Goal: Task Accomplishment & Management: Use online tool/utility

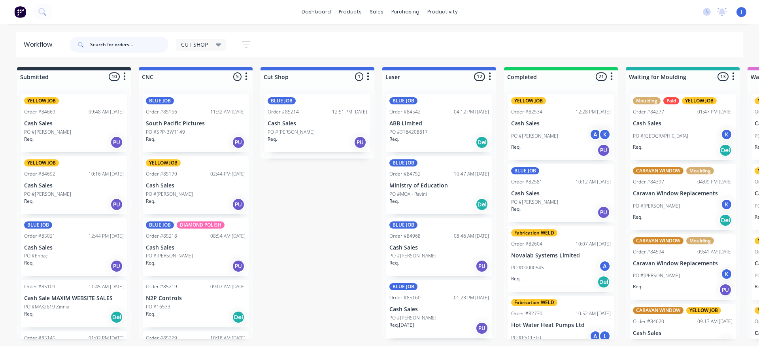
click at [120, 42] on input "text" at bounding box center [129, 45] width 78 height 16
type input "jen"
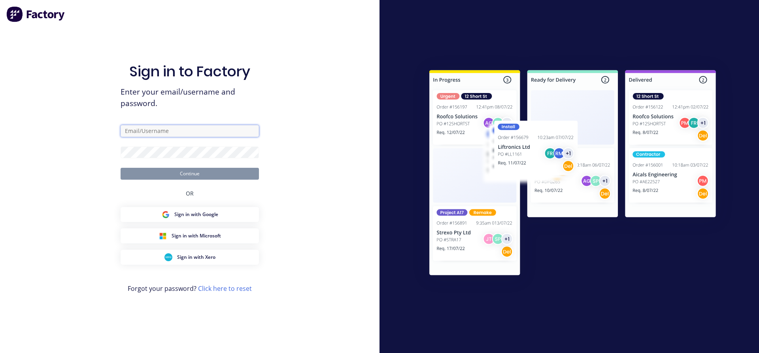
type input "[EMAIL_ADDRESS][DOMAIN_NAME]"
click at [202, 172] on button "Continue" at bounding box center [190, 174] width 138 height 12
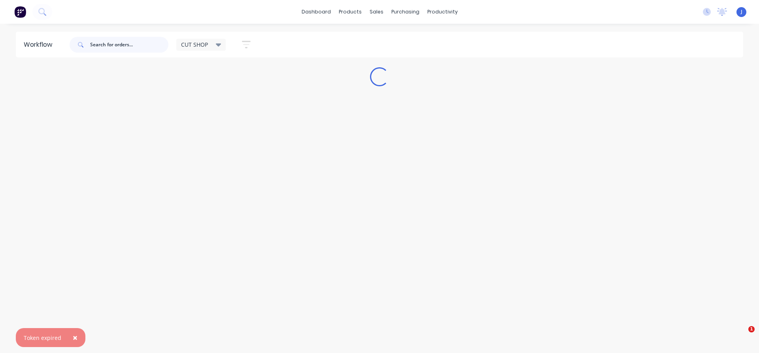
click at [118, 44] on input "text" at bounding box center [129, 45] width 78 height 16
click at [74, 336] on span "×" at bounding box center [75, 337] width 5 height 11
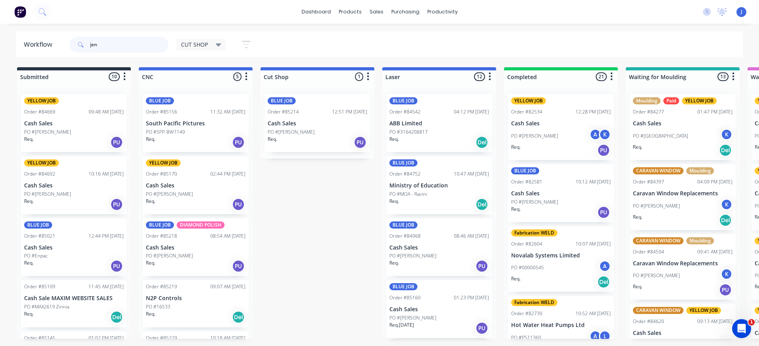
click at [101, 42] on input "jen" at bounding box center [129, 45] width 78 height 16
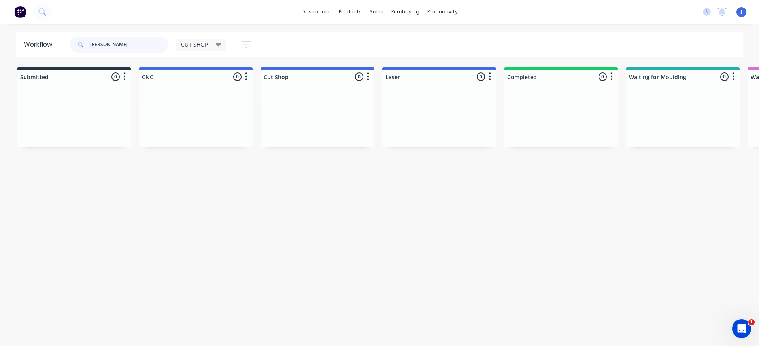
drag, startPoint x: 128, startPoint y: 48, endPoint x: 55, endPoint y: 49, distance: 72.8
click at [55, 49] on header "Workflow jen s CUT SHOP Save new view None edit CUT SHOP (Default) edit DISPATC…" at bounding box center [380, 45] width 728 height 26
type input "85185"
click at [446, 148] on div "Req. Del" at bounding box center [439, 149] width 100 height 13
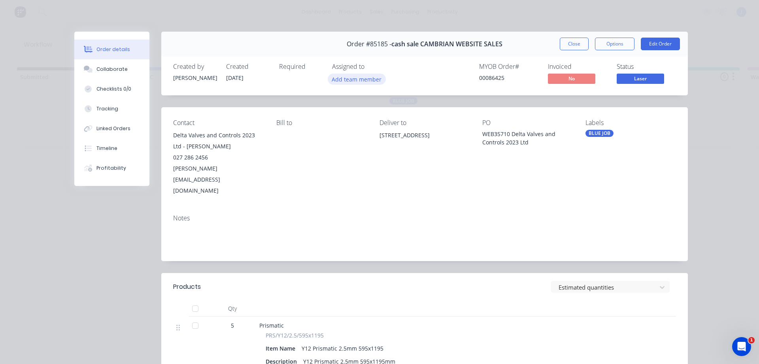
click at [368, 81] on button "Add team member" at bounding box center [357, 79] width 58 height 11
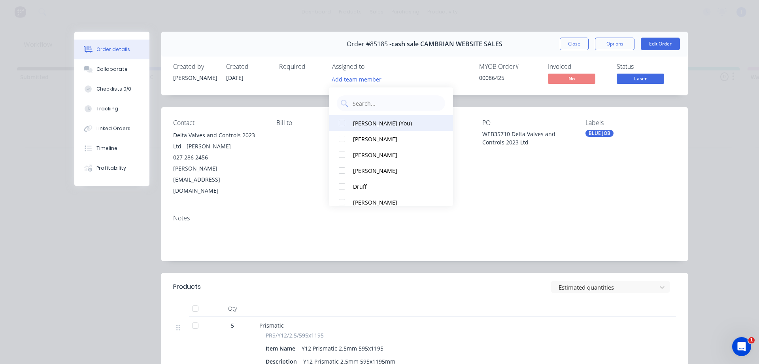
click at [368, 126] on div "[PERSON_NAME] (You)" at bounding box center [394, 123] width 83 height 8
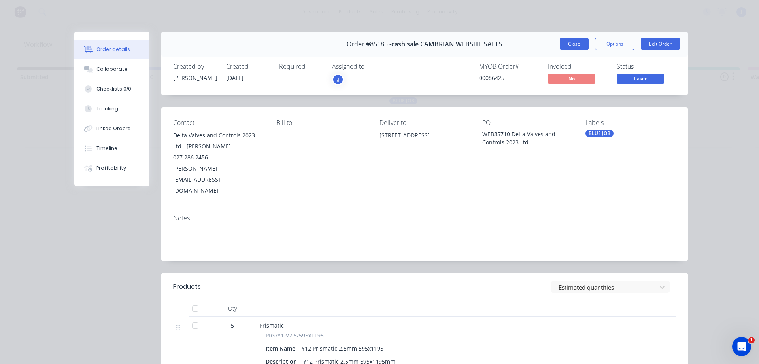
click at [576, 41] on button "Close" at bounding box center [574, 44] width 29 height 13
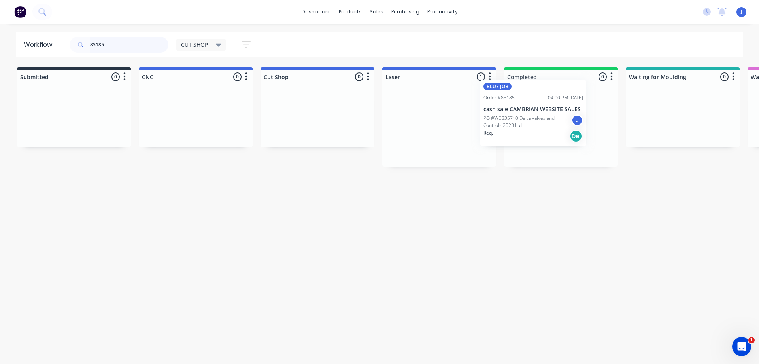
drag, startPoint x: 446, startPoint y: 145, endPoint x: 525, endPoint y: 134, distance: 79.5
